Goal: Task Accomplishment & Management: Manage account settings

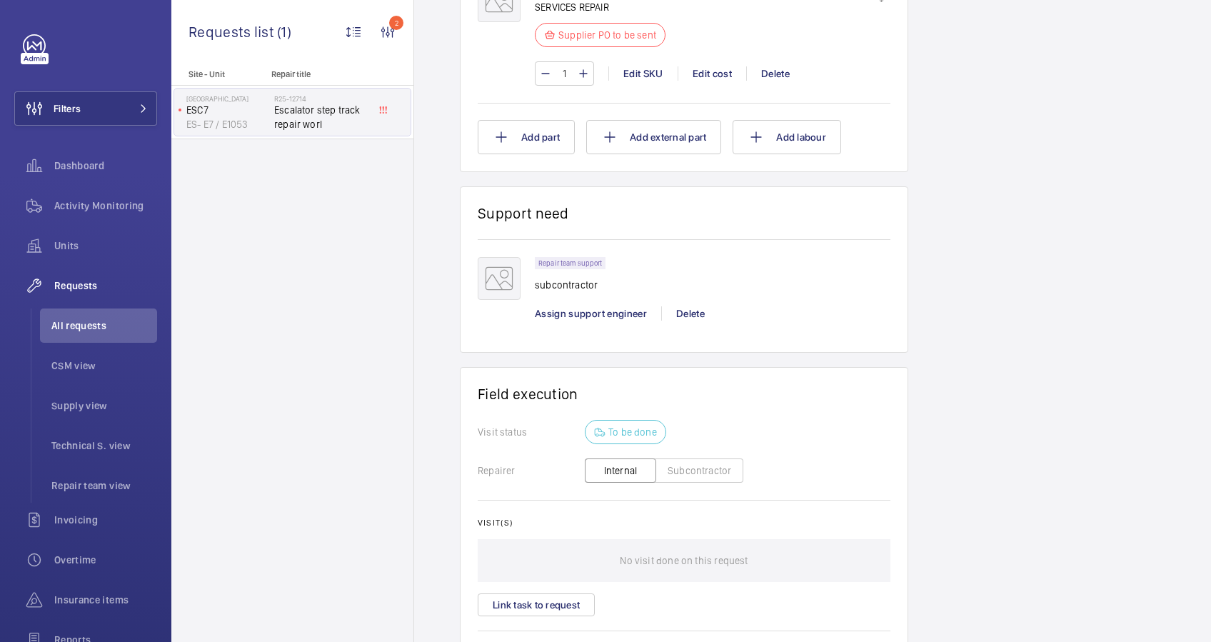
scroll to position [1047, 0]
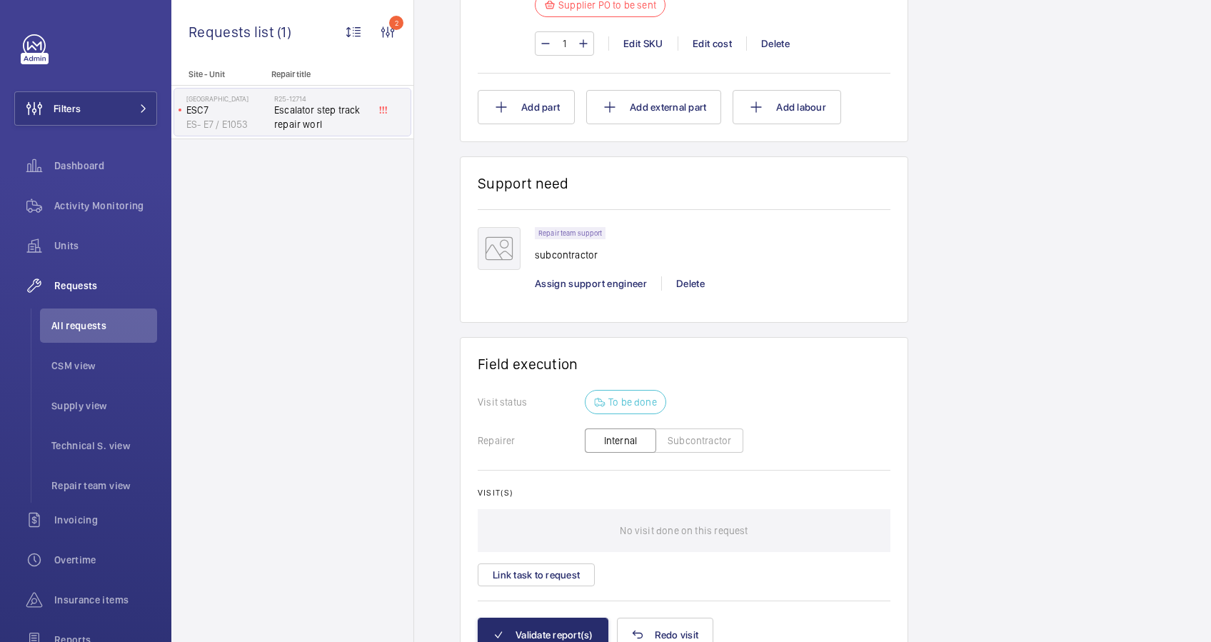
click at [699, 441] on button "Subcontractor" at bounding box center [700, 441] width 88 height 24
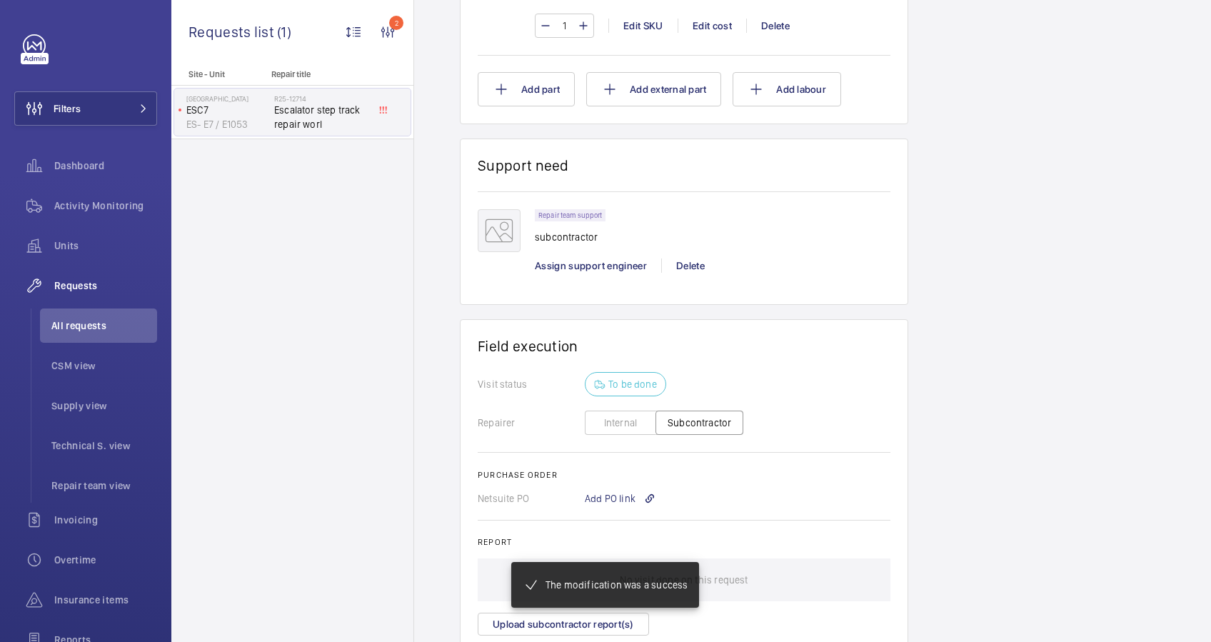
scroll to position [1131, 0]
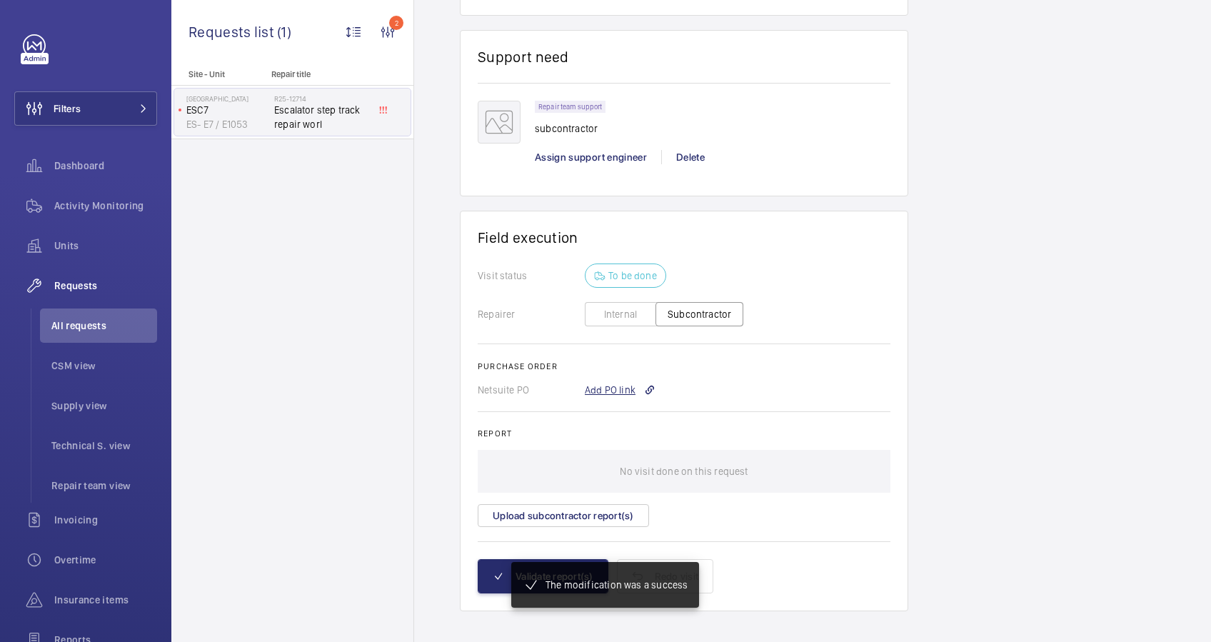
click at [608, 383] on div "Add PO link" at bounding box center [620, 390] width 71 height 14
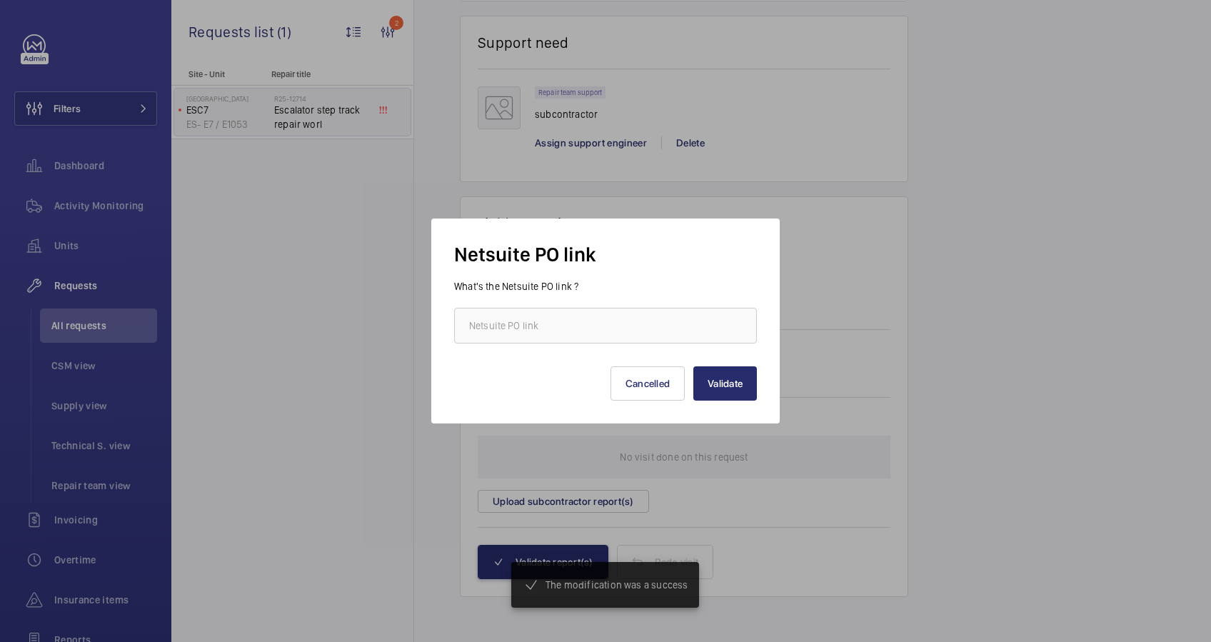
scroll to position [1173, 0]
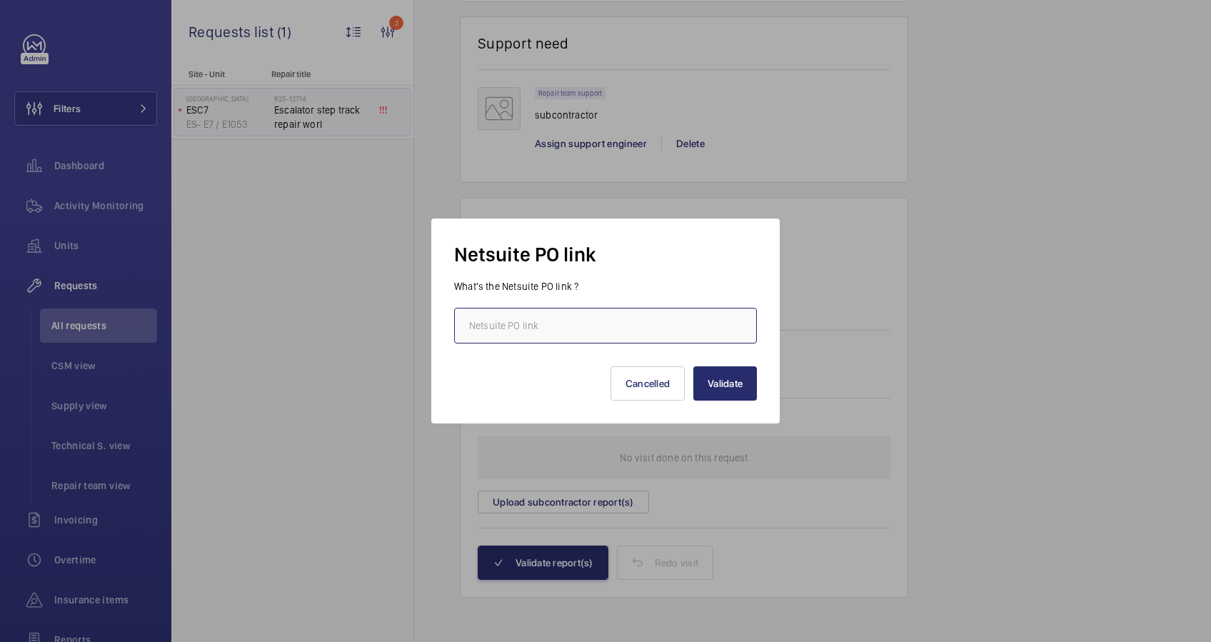
click at [532, 331] on input "text" at bounding box center [605, 326] width 303 height 36
paste input "[URL][DOMAIN_NAME][DOMAIN_NAME]"
type input "[URL][DOMAIN_NAME][DOMAIN_NAME]"
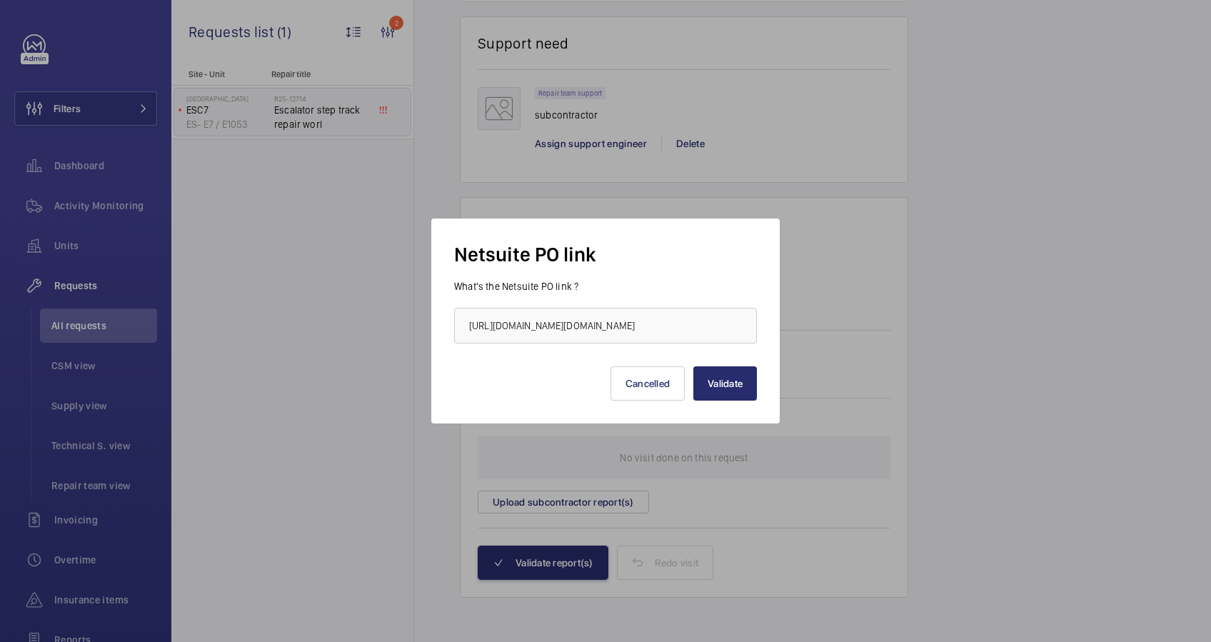
click at [651, 275] on div "Netsuite PO link What's the Netsuite PO link ? [URL][DOMAIN_NAME][DOMAIN_NAME] …" at bounding box center [605, 320] width 303 height 159
click at [739, 391] on button "Validate" at bounding box center [726, 383] width 64 height 34
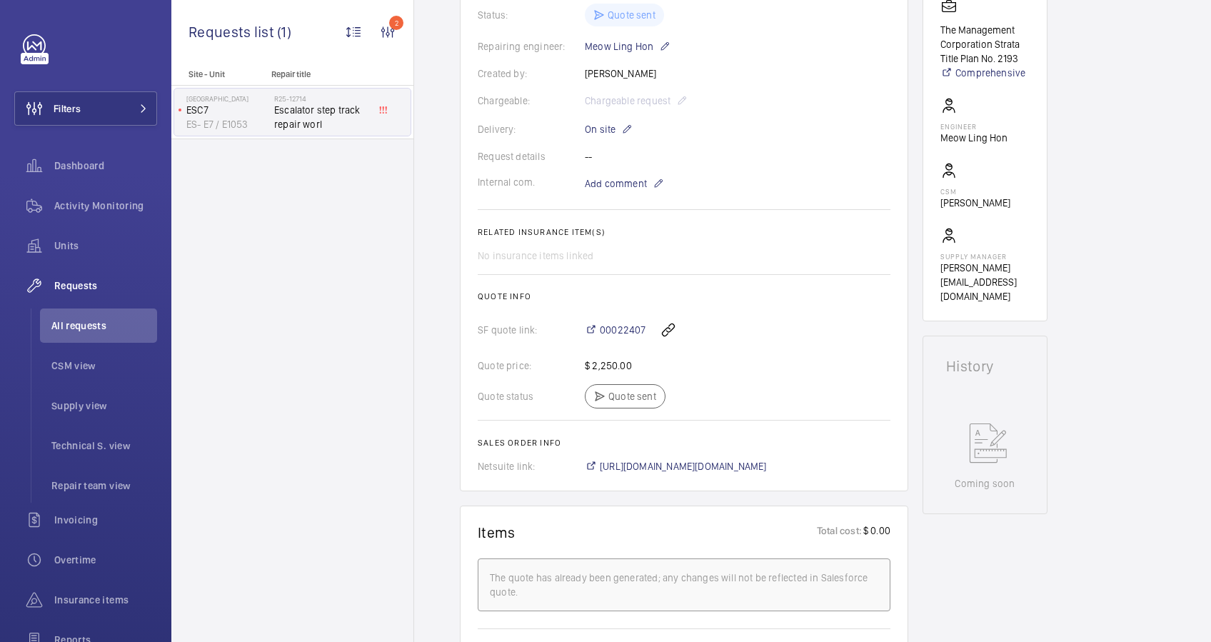
scroll to position [286, 0]
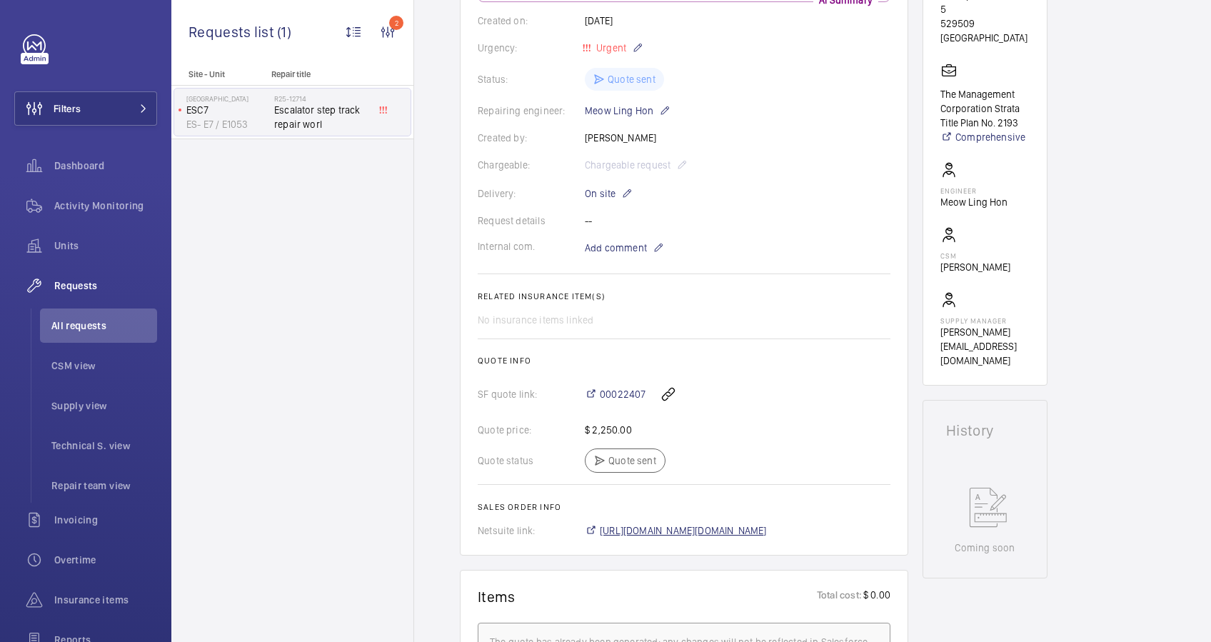
click at [743, 531] on span "[URL][DOMAIN_NAME][DOMAIN_NAME]" at bounding box center [683, 531] width 167 height 14
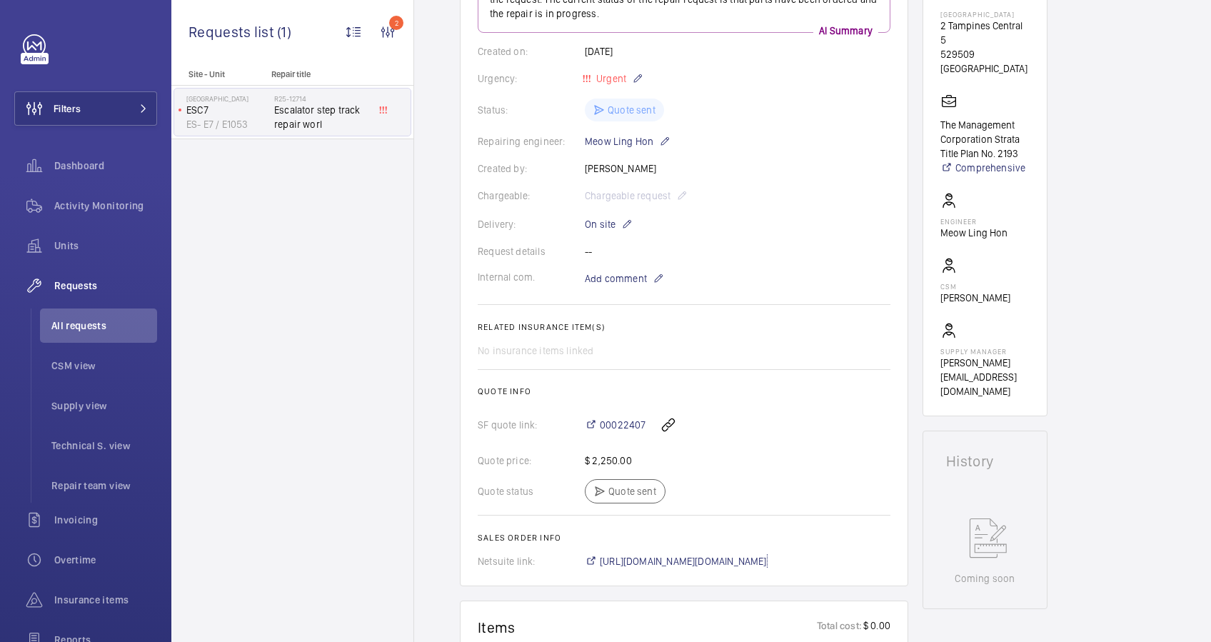
scroll to position [0, 0]
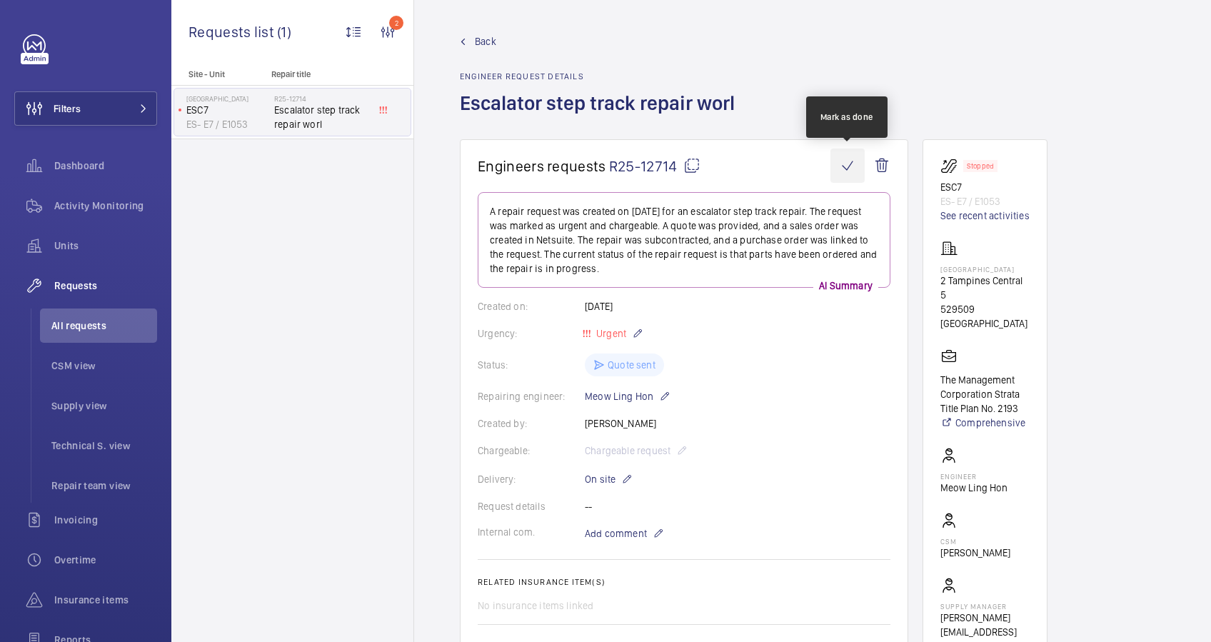
click at [846, 164] on wm-front-icon-button at bounding box center [848, 166] width 34 height 34
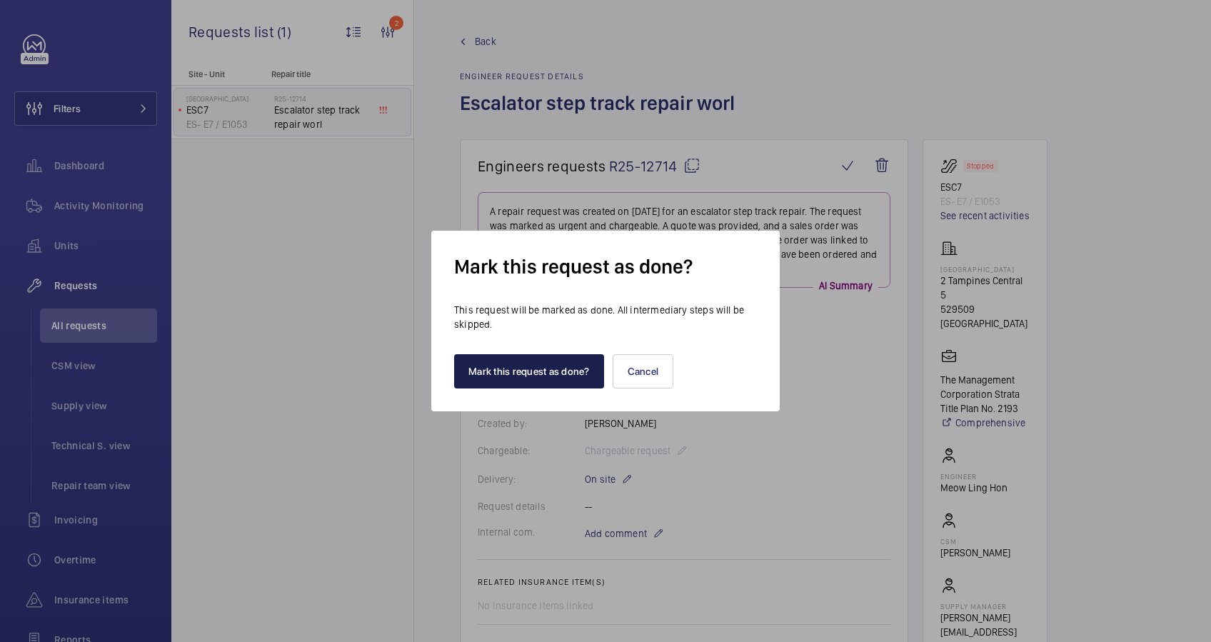
click at [543, 373] on button "Mark this request as done?" at bounding box center [529, 371] width 150 height 34
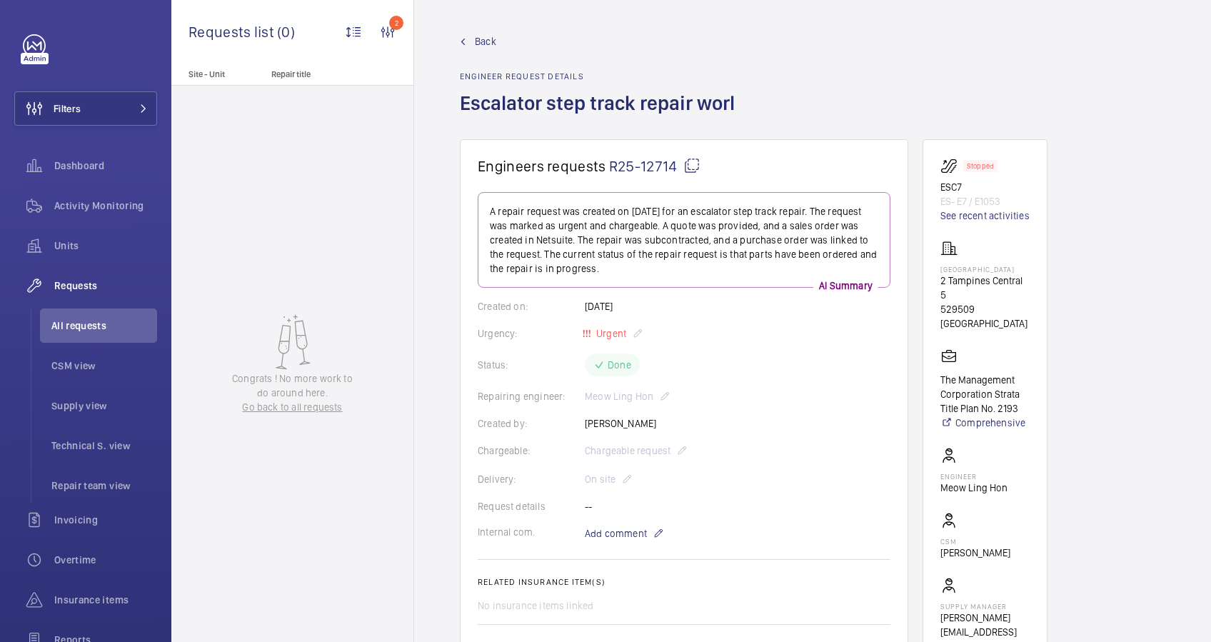
click at [473, 39] on link "Back" at bounding box center [602, 41] width 284 height 14
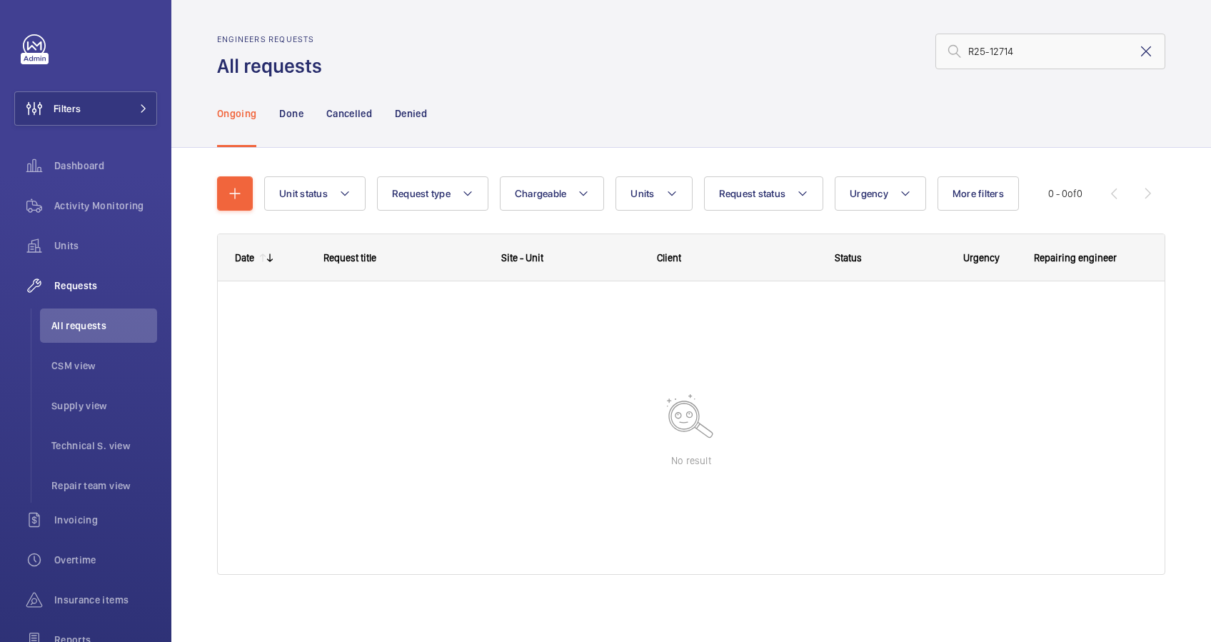
click at [1138, 50] on mat-icon at bounding box center [1146, 51] width 17 height 17
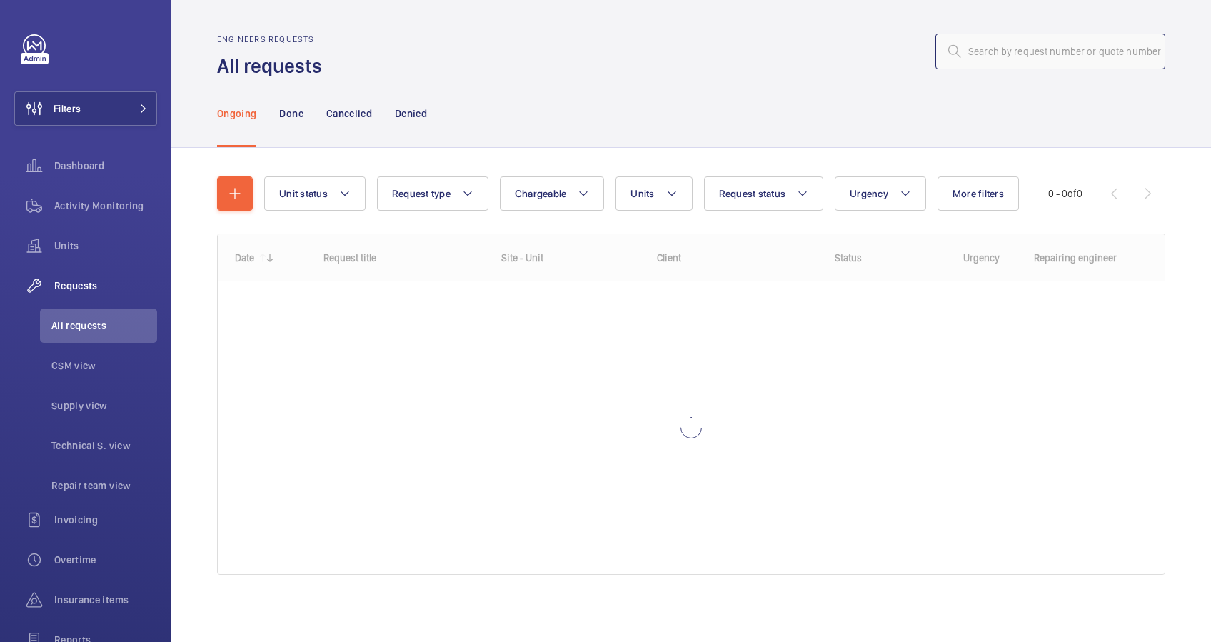
click at [1002, 51] on input "text" at bounding box center [1051, 52] width 230 height 36
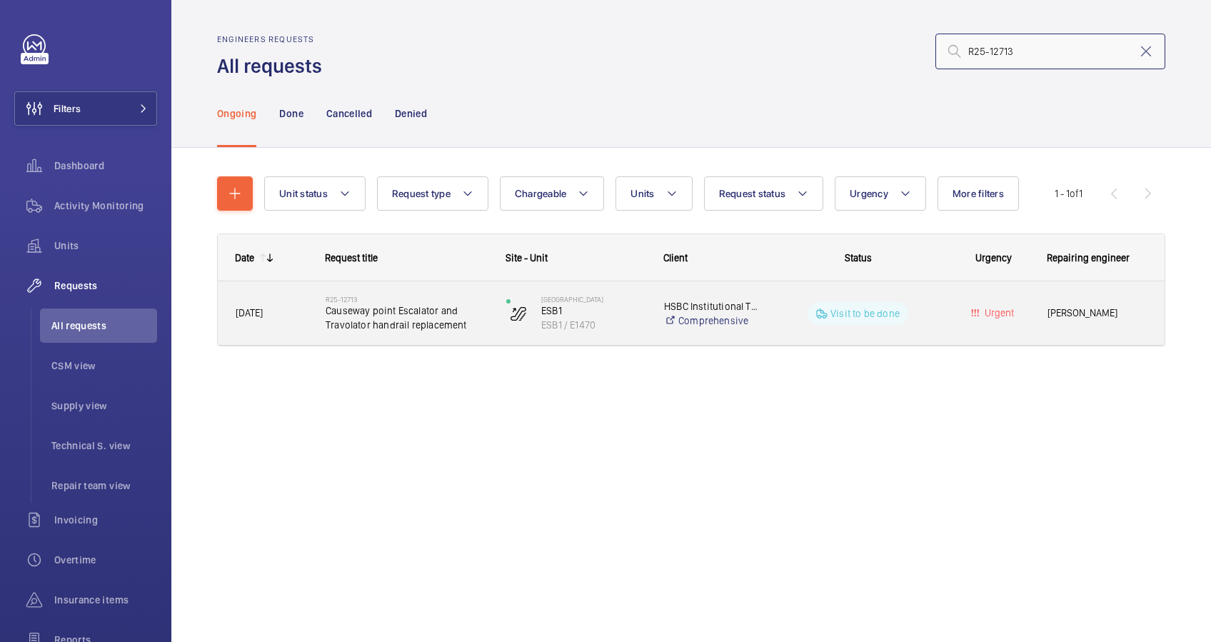
type input "R25-12713"
click at [482, 336] on div "R25-12713 Causeway point Escalator and Travolator handrail replacement" at bounding box center [398, 313] width 179 height 64
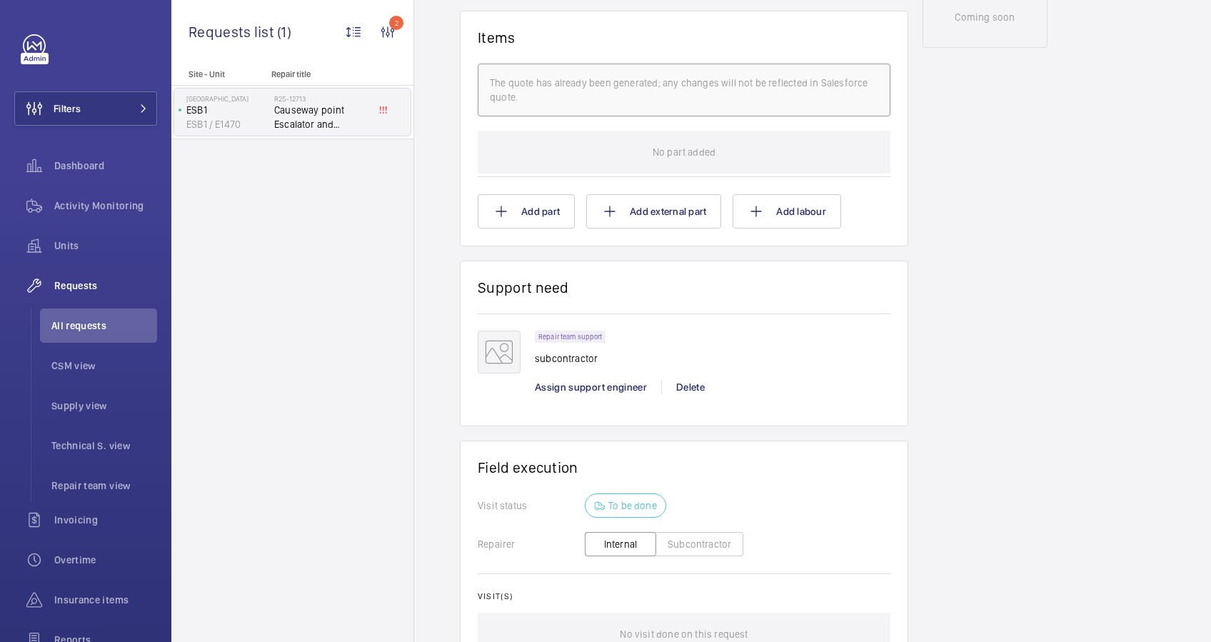
scroll to position [666, 0]
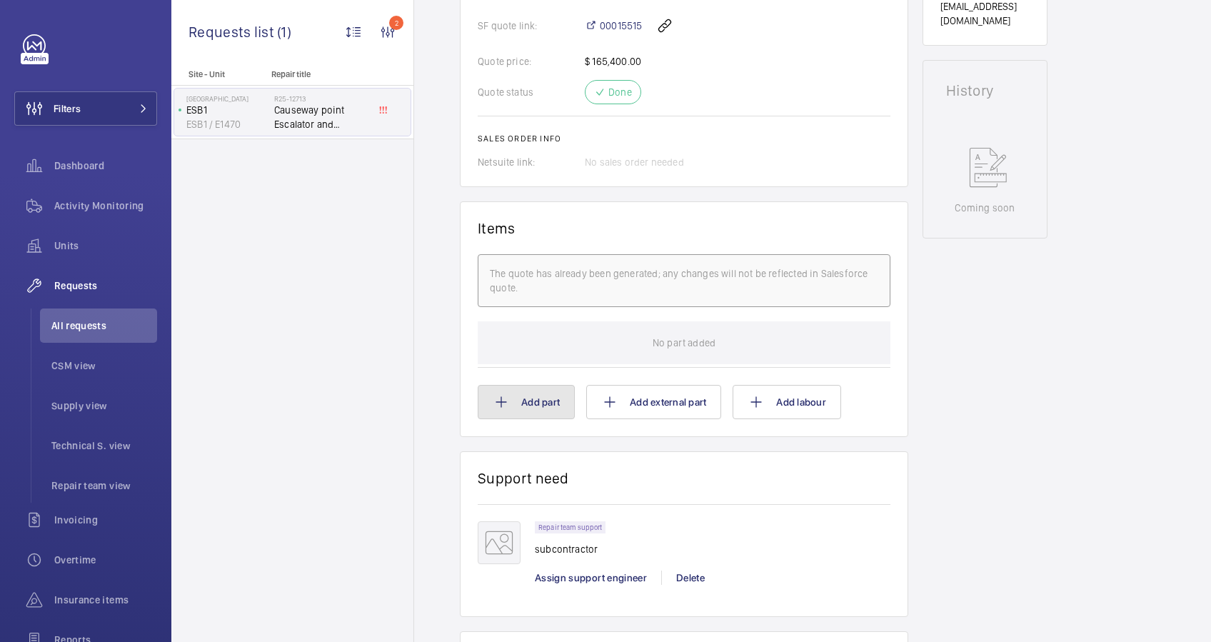
click at [554, 406] on button "Add part" at bounding box center [526, 402] width 97 height 34
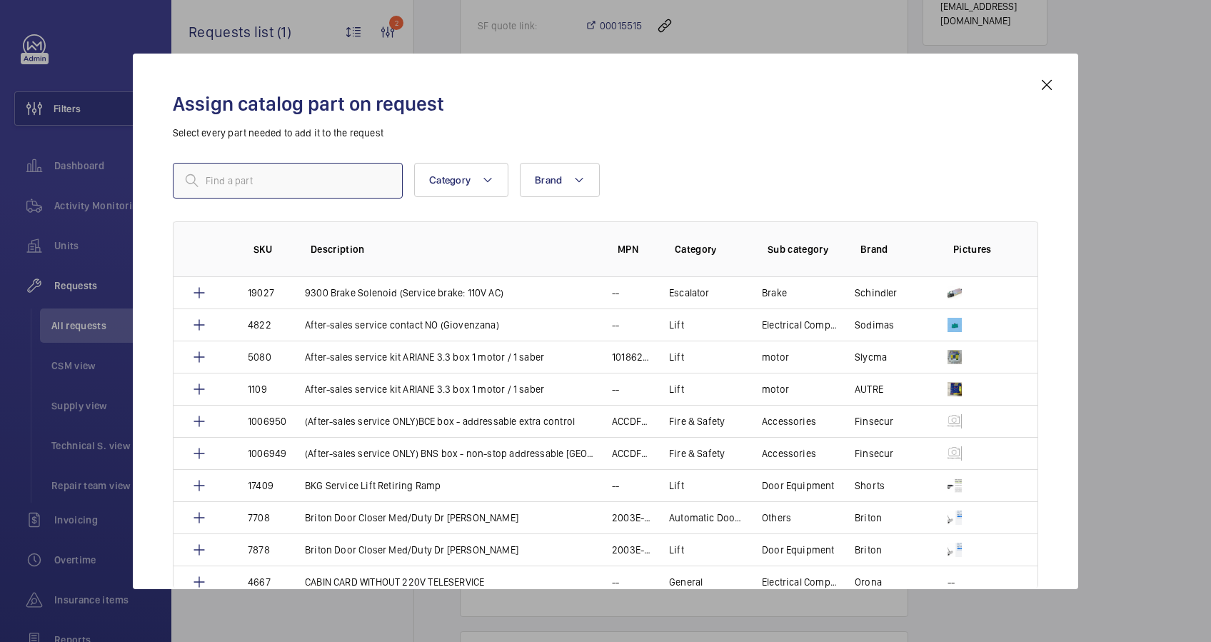
click at [339, 189] on input "text" at bounding box center [288, 181] width 230 height 36
type input "service"
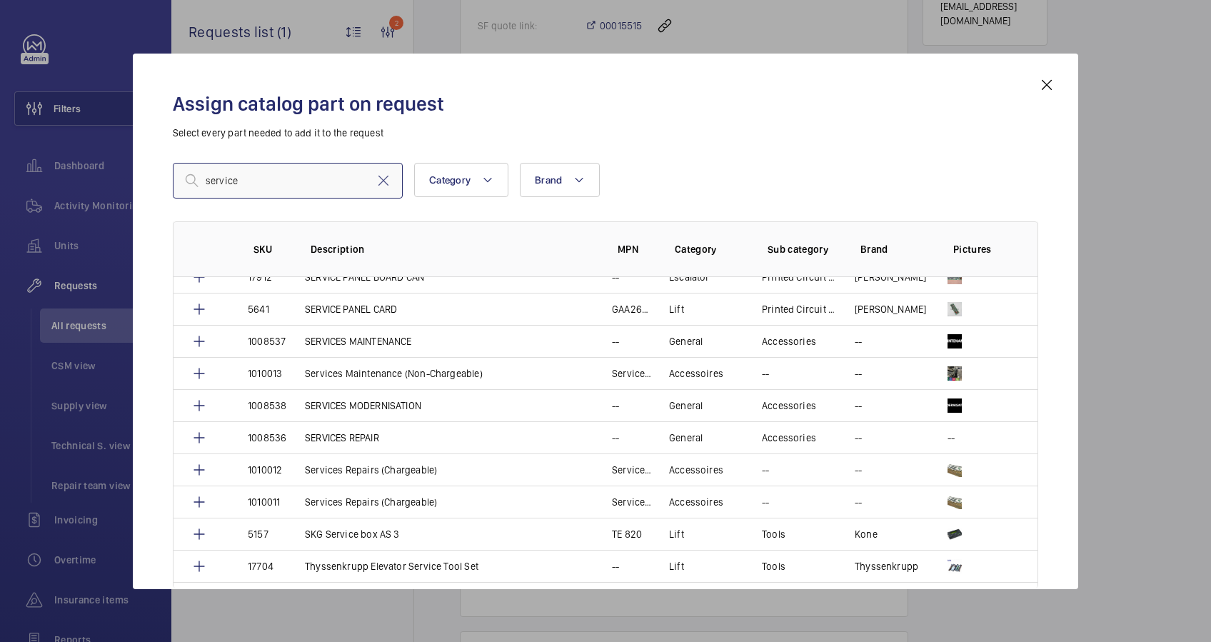
scroll to position [1238, 0]
click at [351, 433] on p "SERVICES REPAIR" at bounding box center [342, 437] width 74 height 14
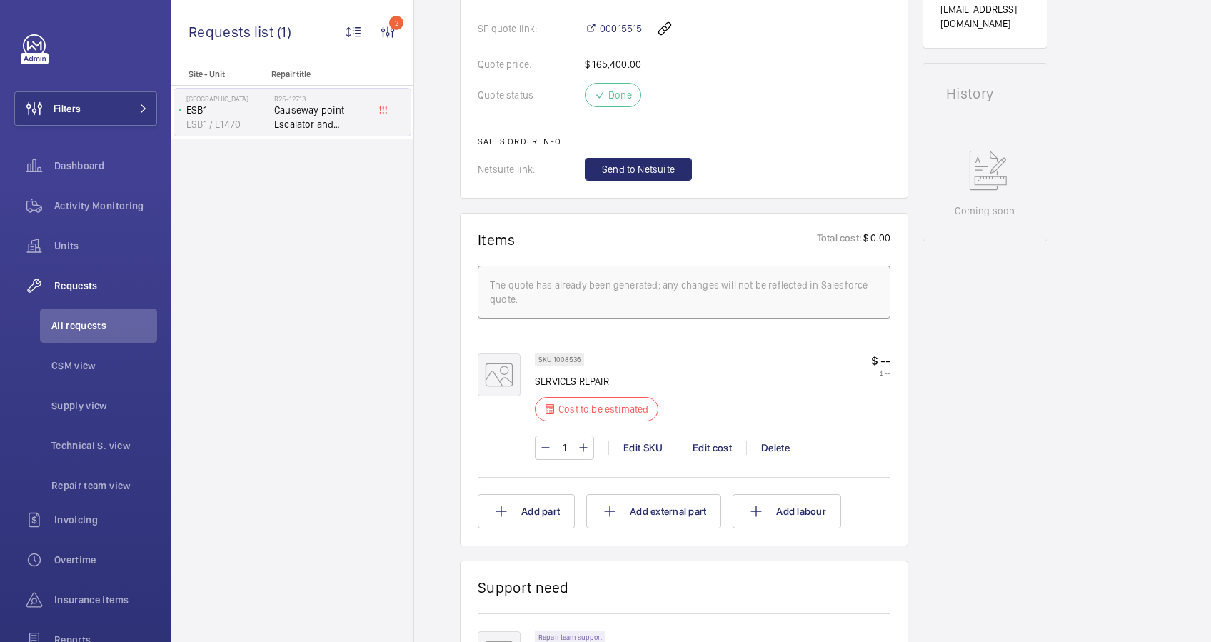
scroll to position [666, 0]
click at [674, 169] on span "Send to Netsuite" at bounding box center [638, 166] width 73 height 14
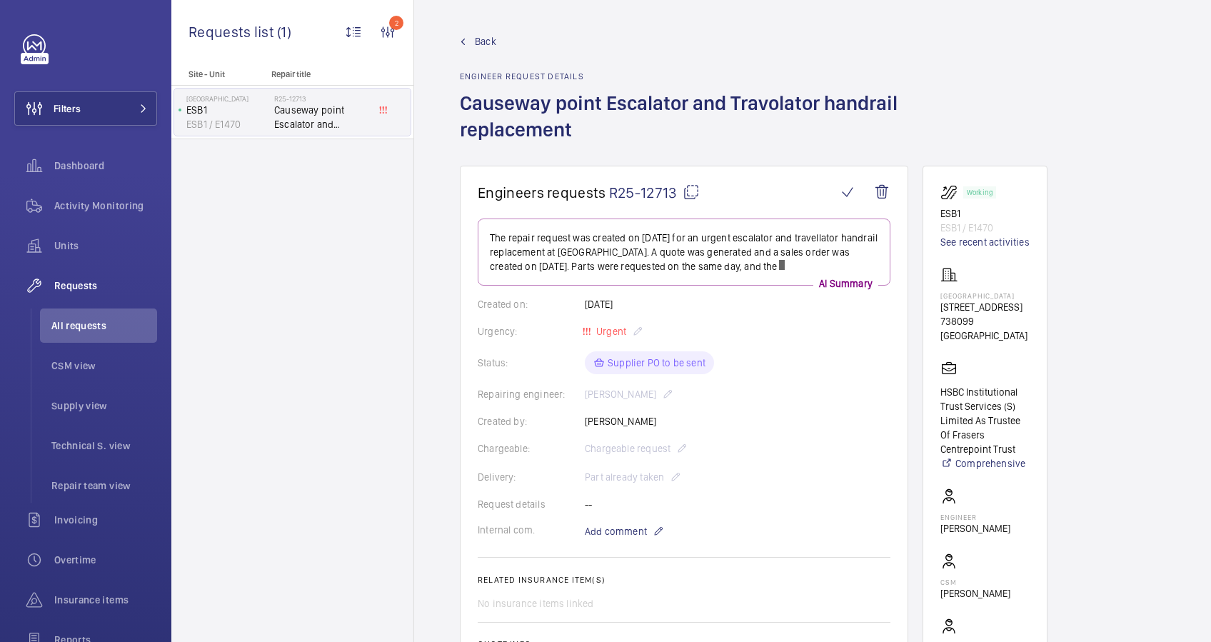
scroll to position [381, 0]
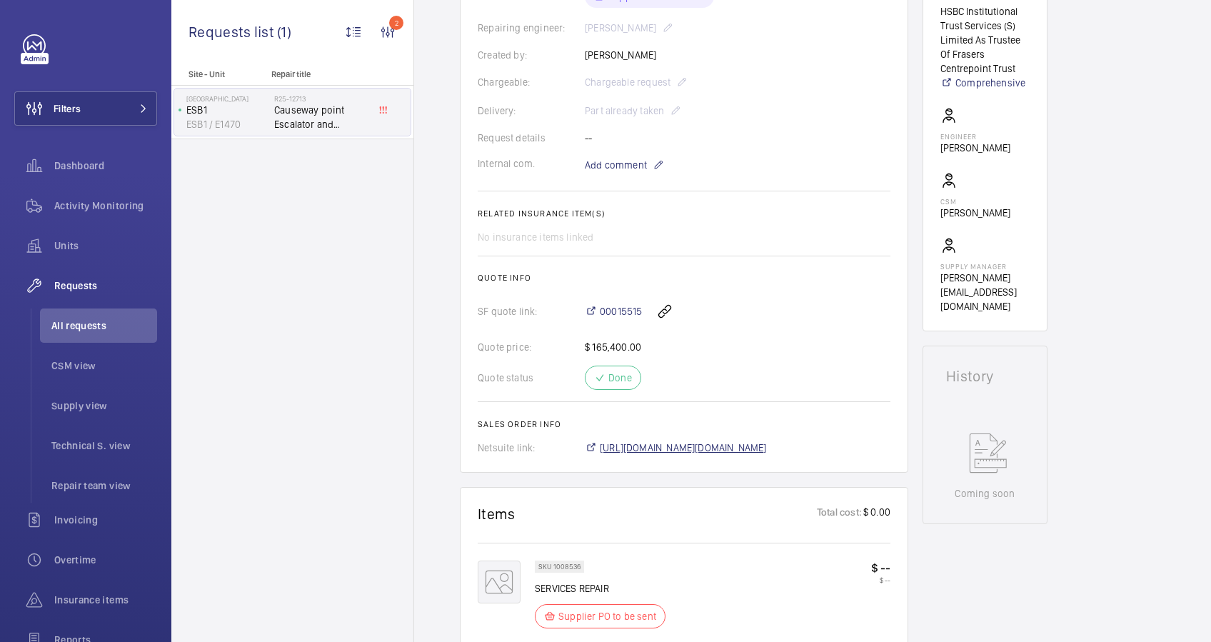
click at [741, 446] on span "[URL][DOMAIN_NAME][DOMAIN_NAME]" at bounding box center [683, 448] width 167 height 14
drag, startPoint x: 598, startPoint y: 294, endPoint x: 646, endPoint y: 299, distance: 48.8
click at [646, 299] on div "00015515" at bounding box center [738, 311] width 306 height 34
copy div "00015515"
